Goal: Information Seeking & Learning: Learn about a topic

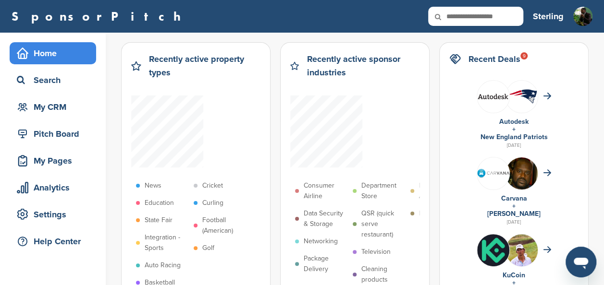
click at [484, 19] on input "text" at bounding box center [475, 16] width 95 height 19
type input "******"
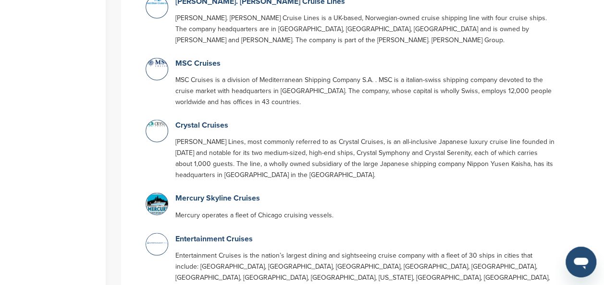
scroll to position [666, 0]
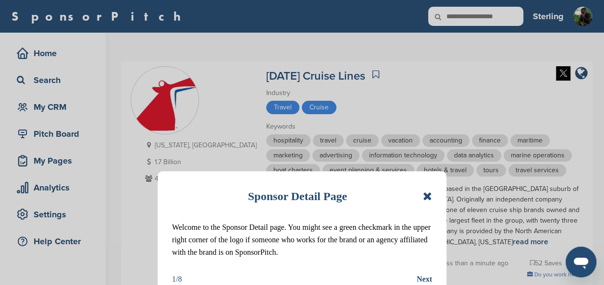
click at [426, 193] on icon at bounding box center [427, 197] width 9 height 12
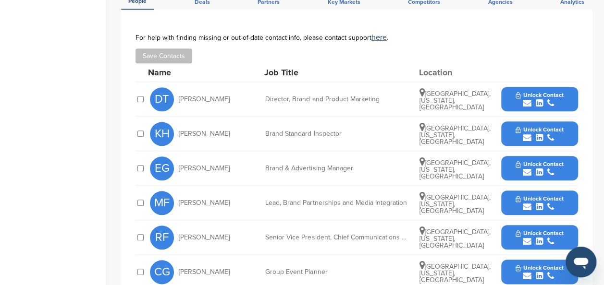
scroll to position [409, 0]
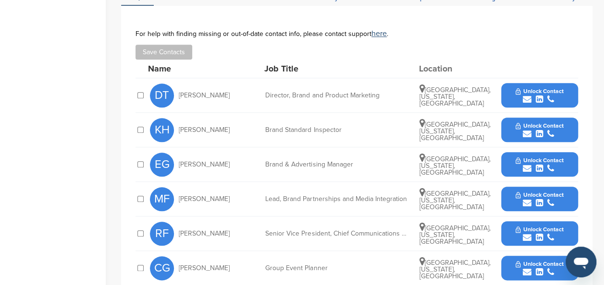
click at [553, 164] on icon "submit" at bounding box center [550, 168] width 7 height 9
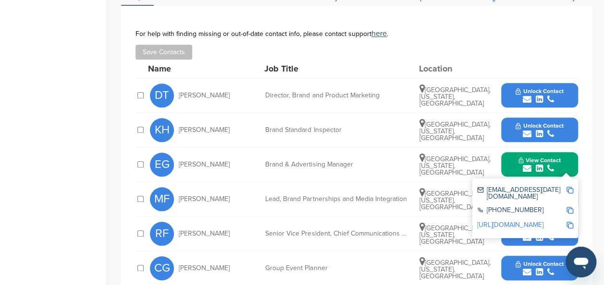
click at [569, 187] on img at bounding box center [570, 190] width 7 height 7
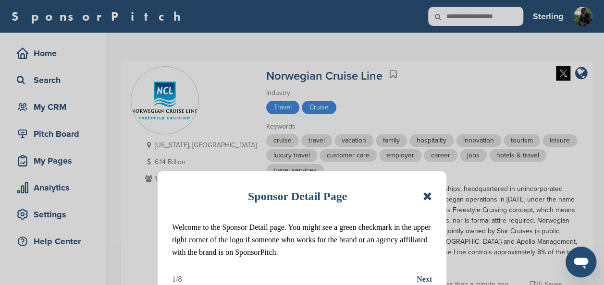
click at [428, 190] on div "Sponsor Detail Page" at bounding box center [302, 196] width 260 height 21
click at [425, 198] on icon at bounding box center [427, 197] width 9 height 12
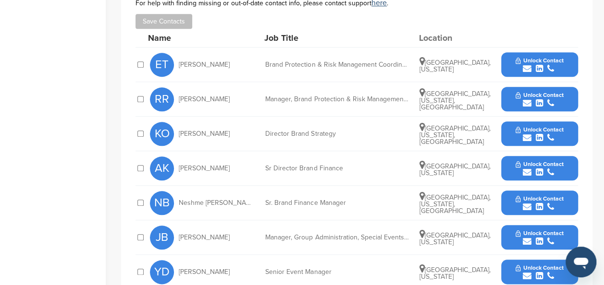
scroll to position [411, 0]
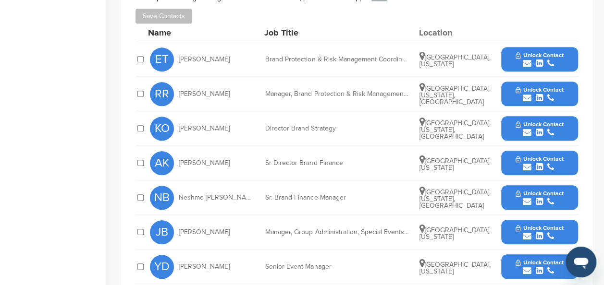
click at [516, 128] on div "submit" at bounding box center [540, 132] width 48 height 9
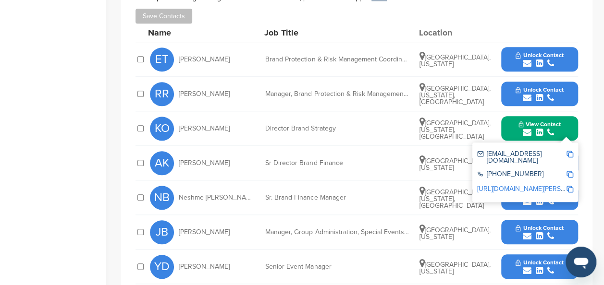
click at [567, 151] on img at bounding box center [570, 154] width 7 height 7
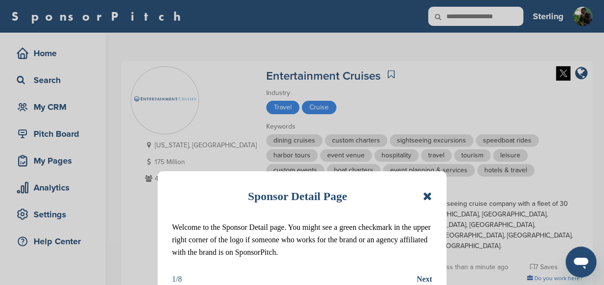
click at [430, 193] on icon at bounding box center [427, 197] width 9 height 12
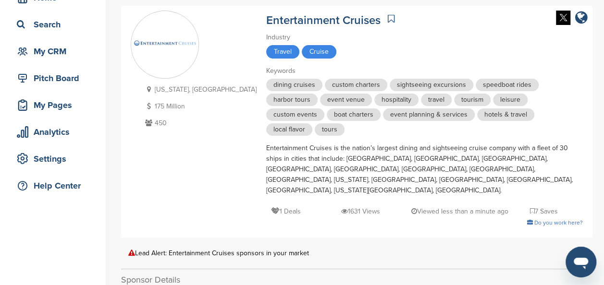
scroll to position [18, 0]
